Goal: Transaction & Acquisition: Book appointment/travel/reservation

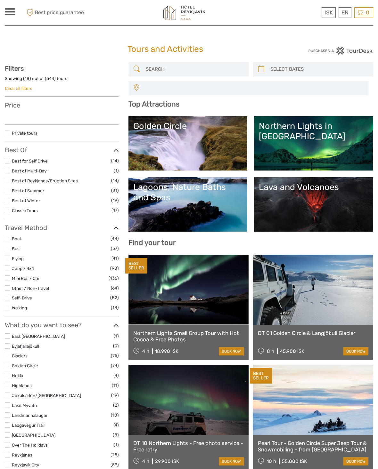
select select
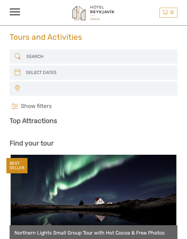
select select
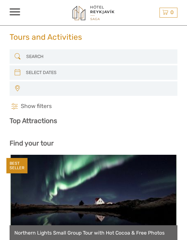
select select
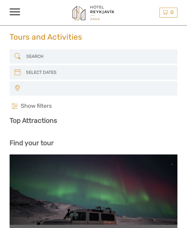
select select
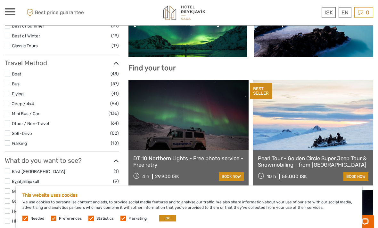
scroll to position [175, 0]
click at [0, 0] on link "English" at bounding box center [0, 0] width 0 height 0
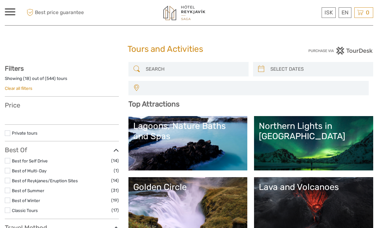
select select
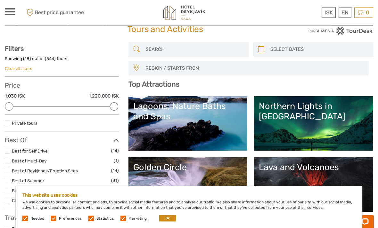
scroll to position [20, 0]
click at [9, 23] on div "ISK ISK € $ £ EN English Español Deutsch Tours Transfers Car rental More Travel…" at bounding box center [189, 12] width 368 height 25
click at [12, 16] on div "ISK ISK € $ £ EN English Español Deutsch Tours Transfers Car rental More Travel…" at bounding box center [10, 12] width 11 height 9
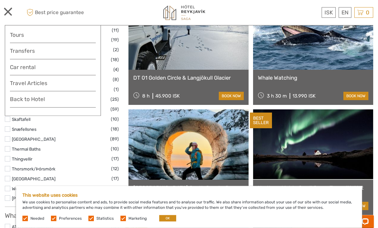
click at [173, 216] on button "OK" at bounding box center [167, 218] width 17 height 6
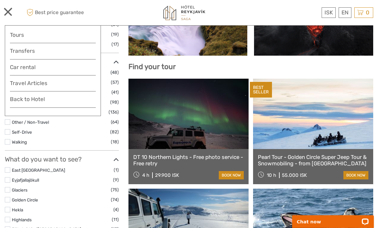
scroll to position [176, 0]
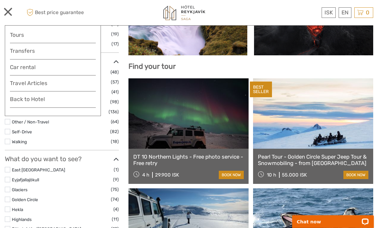
click at [0, 0] on link "English" at bounding box center [0, 0] width 0 height 0
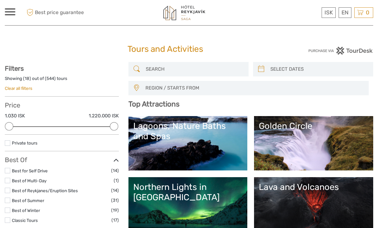
select select
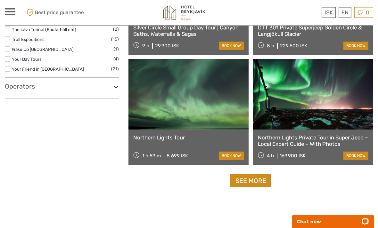
scroll to position [1090, 0]
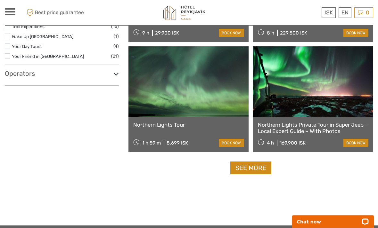
click at [263, 167] on link "See more" at bounding box center [250, 168] width 41 height 13
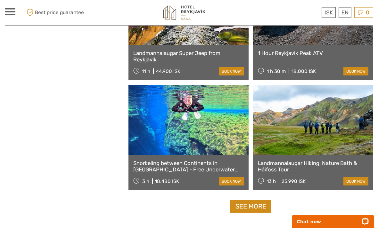
scroll to position [1907, 0]
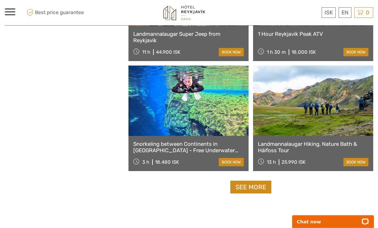
click at [263, 192] on link "See more" at bounding box center [250, 187] width 41 height 13
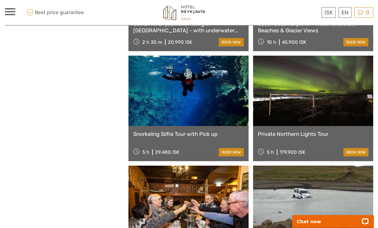
scroll to position [2960, 0]
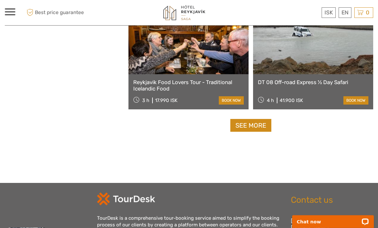
click at [264, 130] on link "See more" at bounding box center [250, 125] width 41 height 13
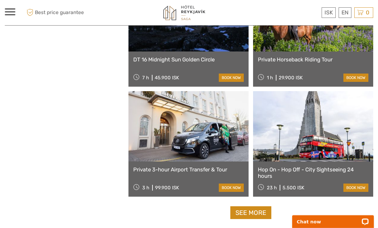
scroll to position [3927, 0]
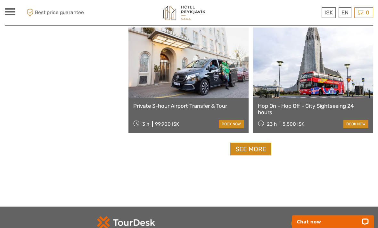
click at [261, 147] on link "See more" at bounding box center [250, 149] width 41 height 13
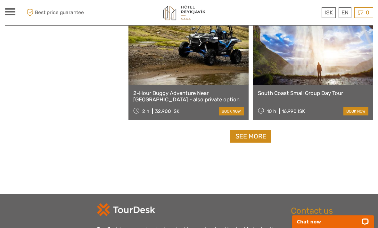
scroll to position [4937, 0]
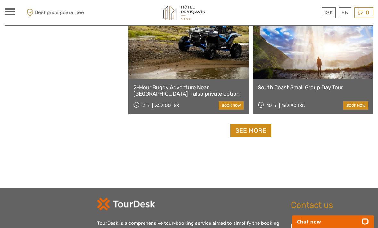
click at [268, 127] on link "See more" at bounding box center [250, 130] width 41 height 13
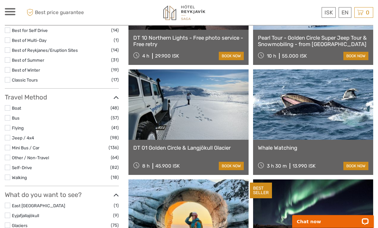
scroll to position [142, 0]
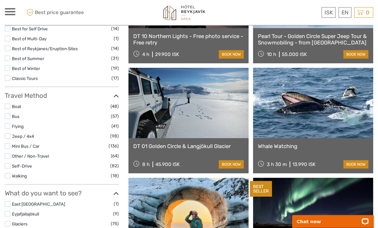
click at [12, 114] on link "Bus" at bounding box center [16, 116] width 8 height 5
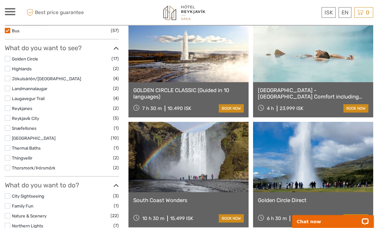
scroll to position [199, 0]
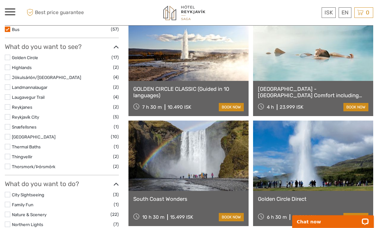
click at [90, 114] on label "Reykjavík City" at bounding box center [62, 117] width 101 height 7
click at [0, 0] on input "checkbox" at bounding box center [0, 0] width 0 height 0
